Goal: Information Seeking & Learning: Learn about a topic

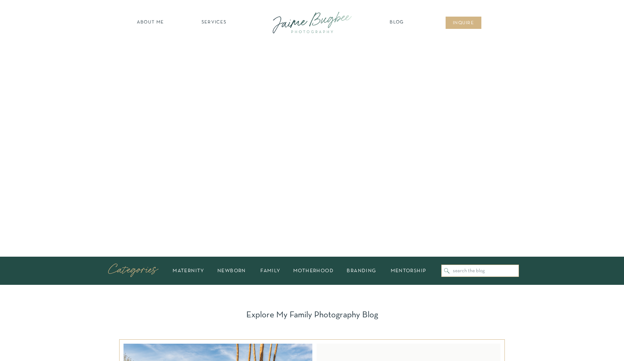
click at [489, 272] on input "Search for:" at bounding box center [484, 270] width 63 height 5
type input "beach"
click at [463, 268] on div at bounding box center [481, 271] width 78 height 12
click at [463, 272] on input "Search for:" at bounding box center [484, 270] width 63 height 5
type input "coast"
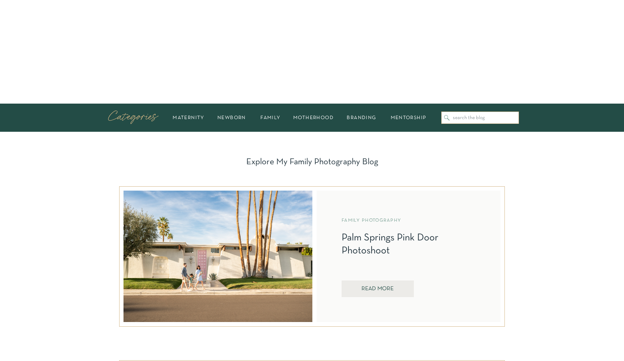
scroll to position [155, 0]
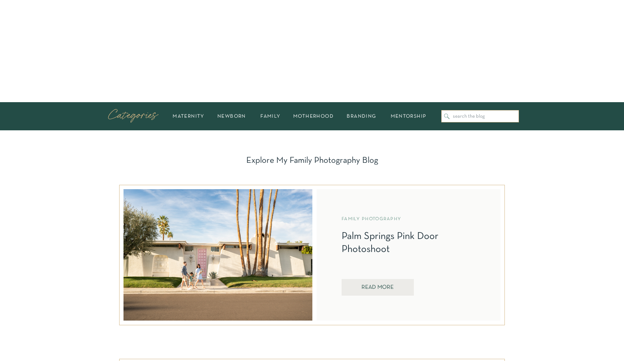
click at [493, 119] on input "Search for:" at bounding box center [484, 116] width 63 height 5
